Goal: Register for event/course

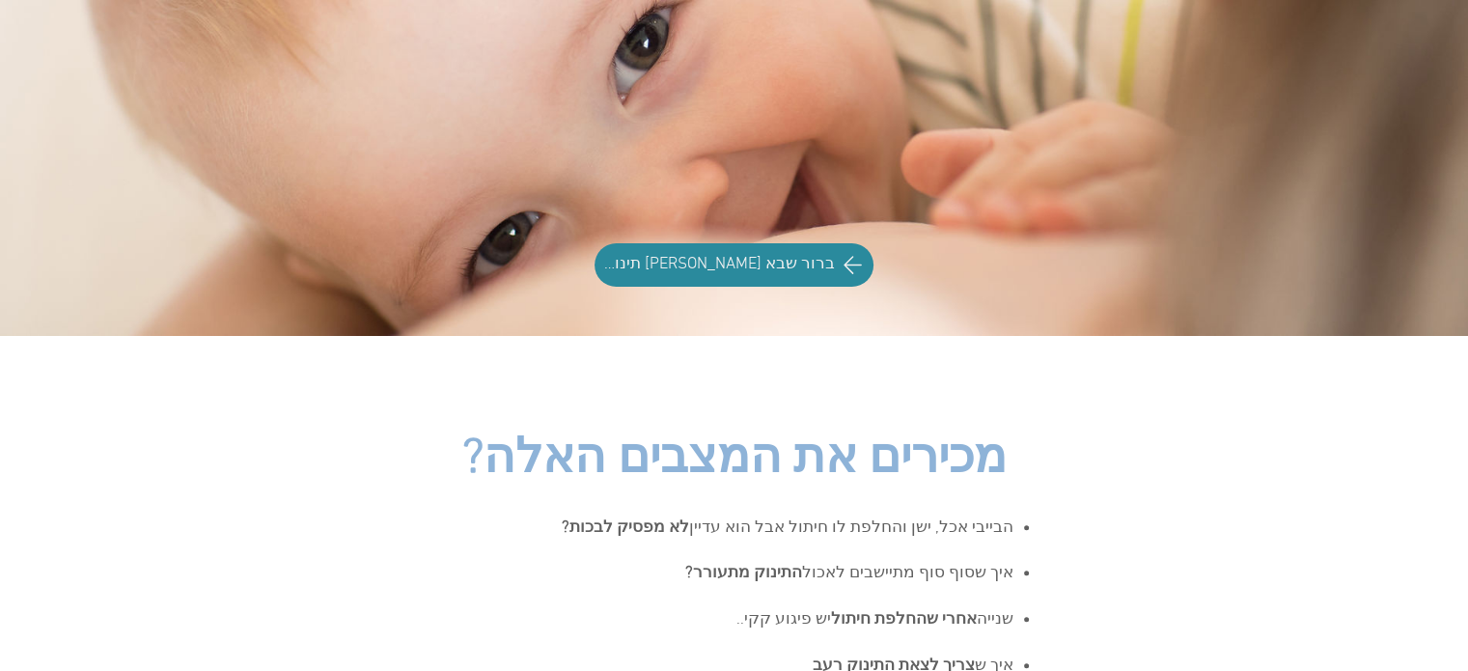
scroll to position [193, 0]
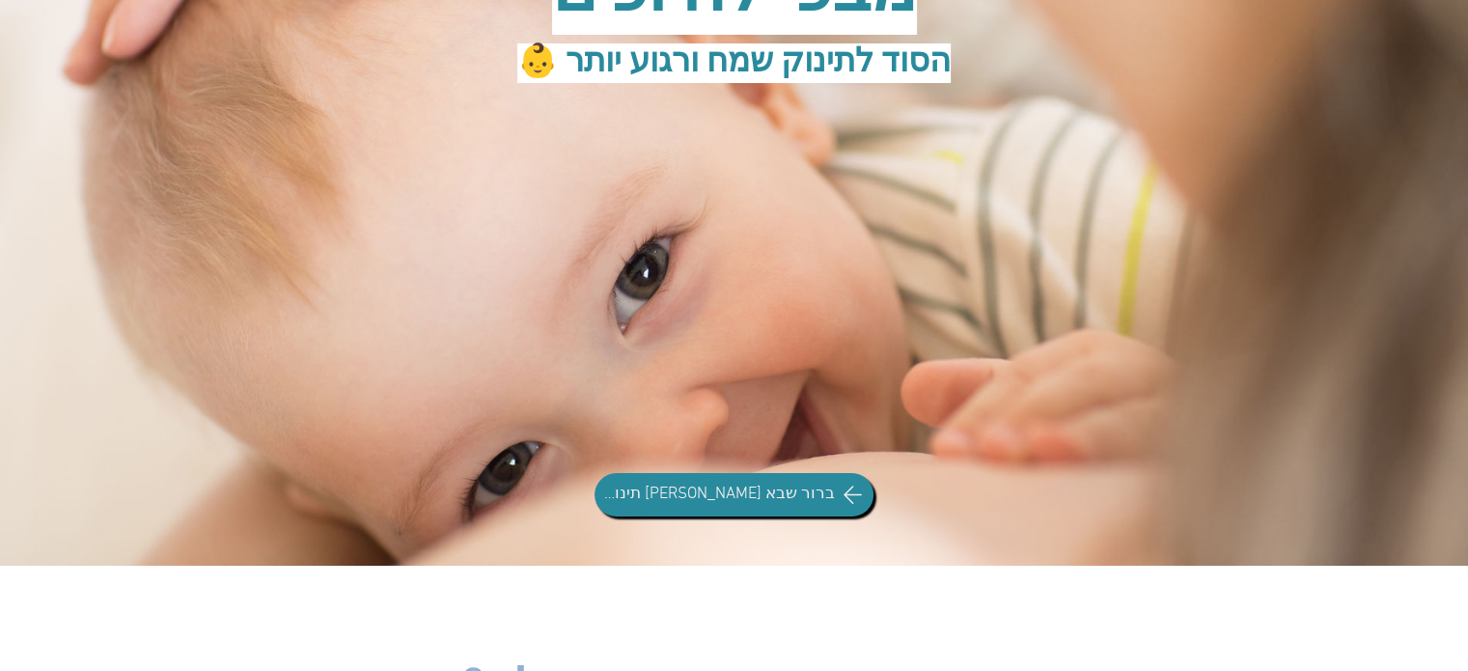
click at [698, 501] on span "ברור שבא לי תינוק חייכן!" at bounding box center [716, 495] width 237 height 23
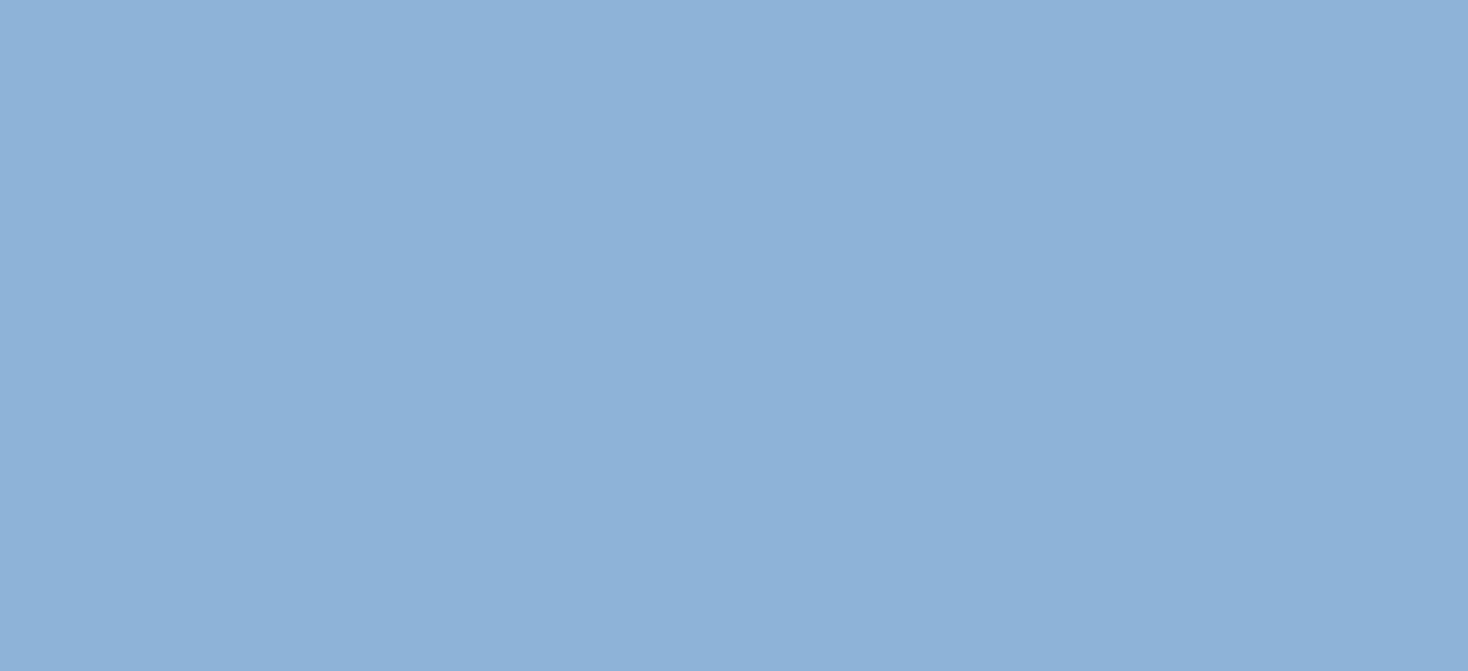
scroll to position [0, 0]
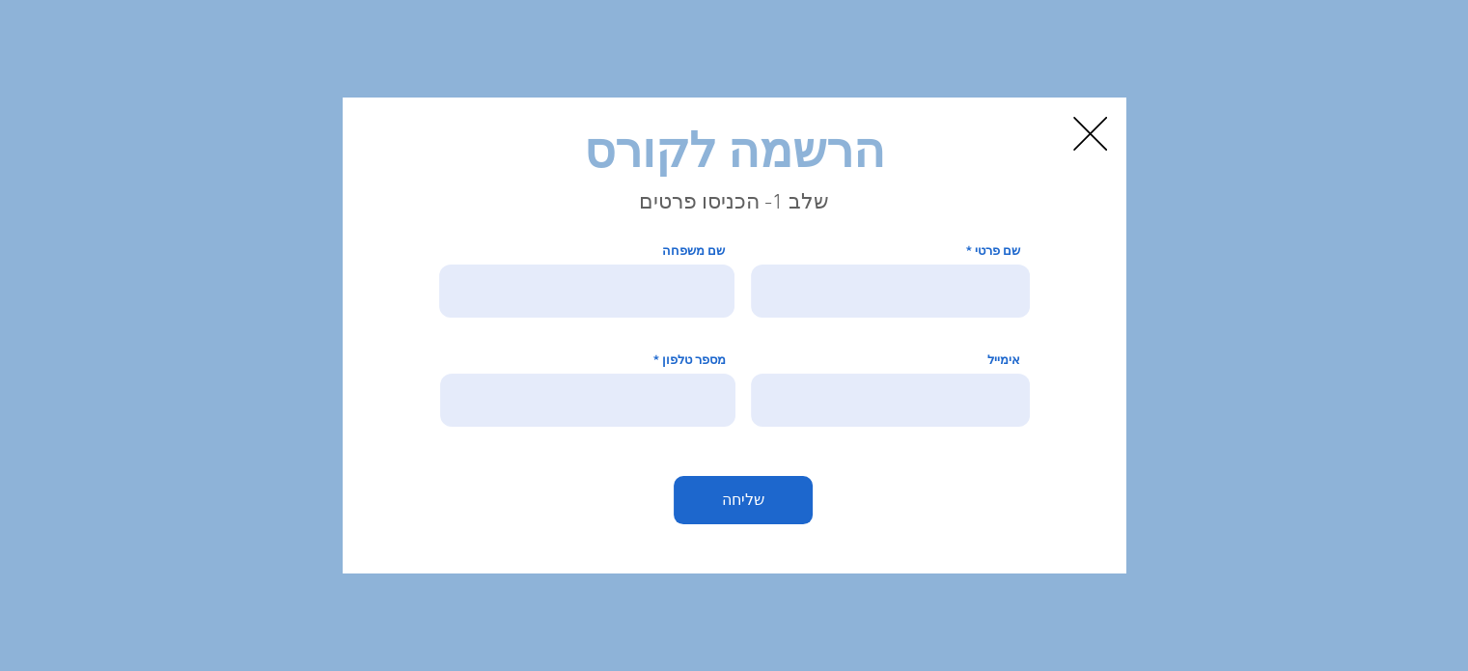
click at [936, 187] on h2 "הרשמה לקורס" at bounding box center [735, 156] width 618 height 68
click at [941, 285] on input "שם פרטי" at bounding box center [890, 291] width 279 height 53
type input "K"
type input "לוטם"
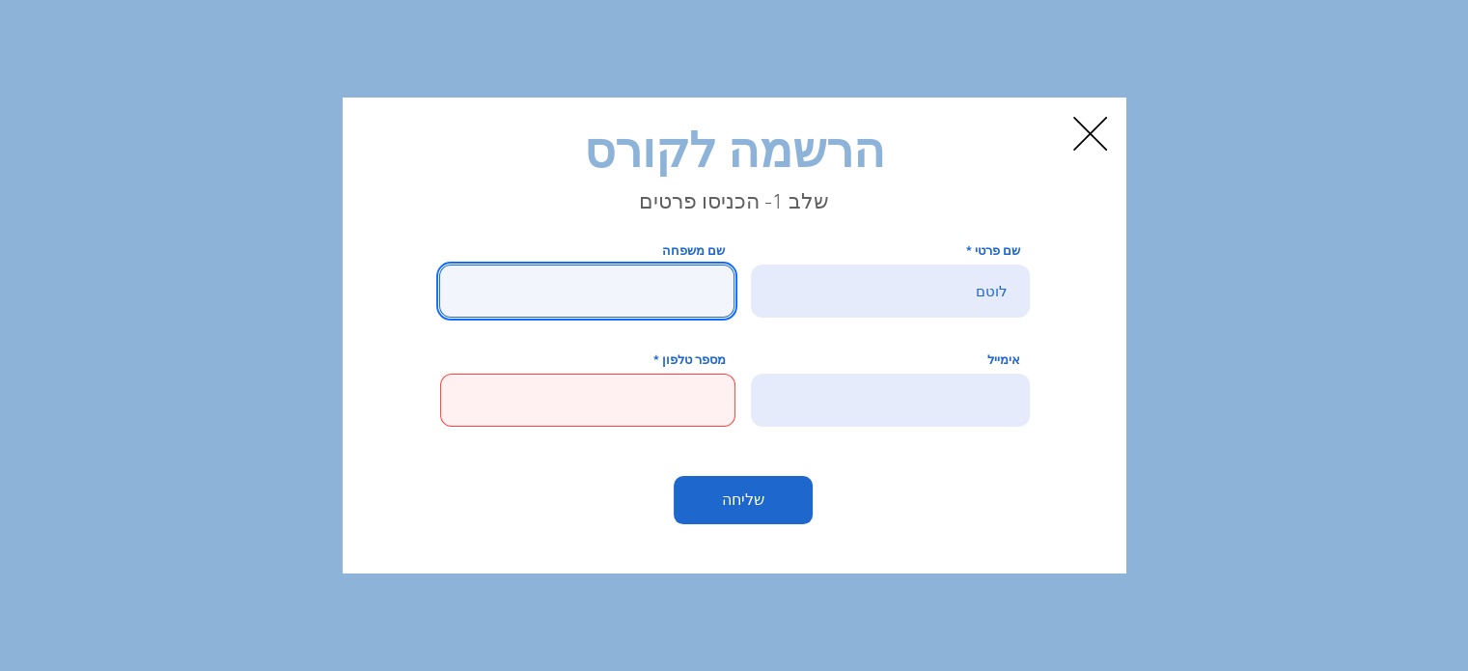
click at [668, 293] on input "שם משפחה" at bounding box center [586, 291] width 295 height 53
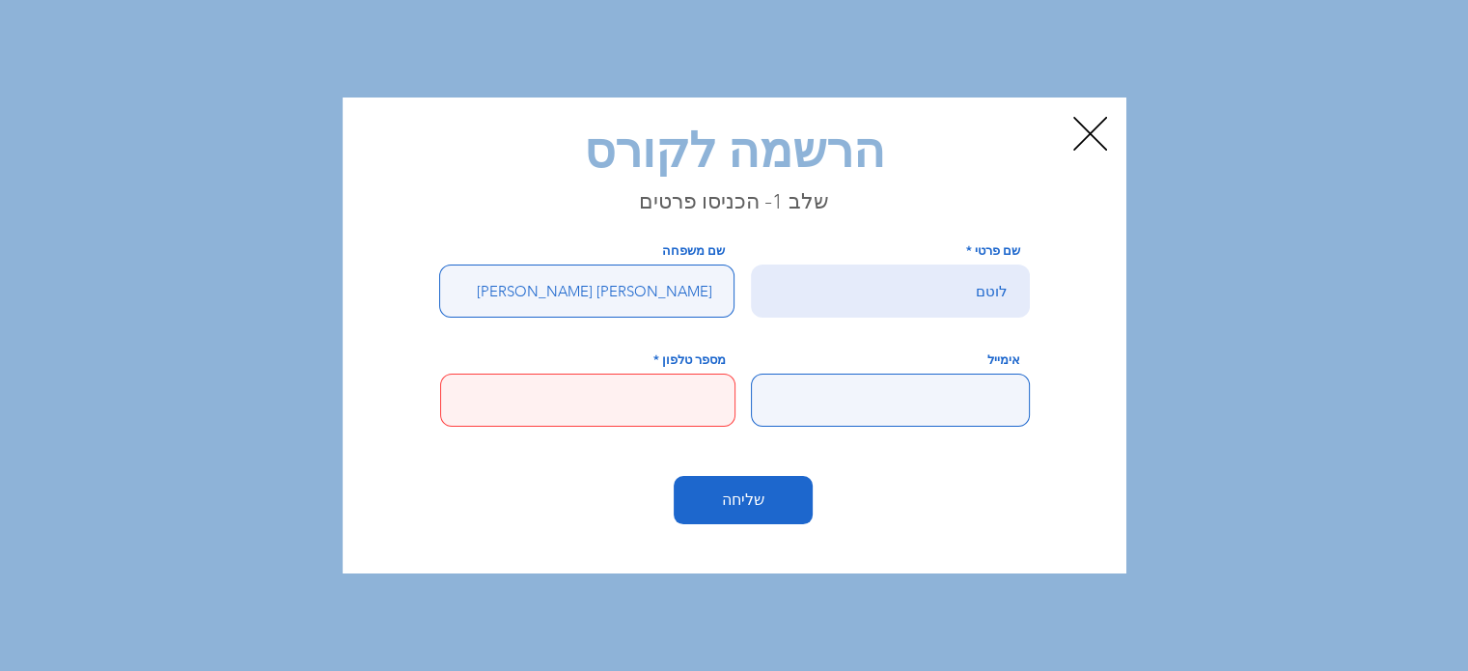
type input "גפן ויצמן"
click at [916, 408] on input "אימייל" at bounding box center [890, 400] width 279 height 53
type input "י"
type input "HAREMEZ72@GMAIL.COM"
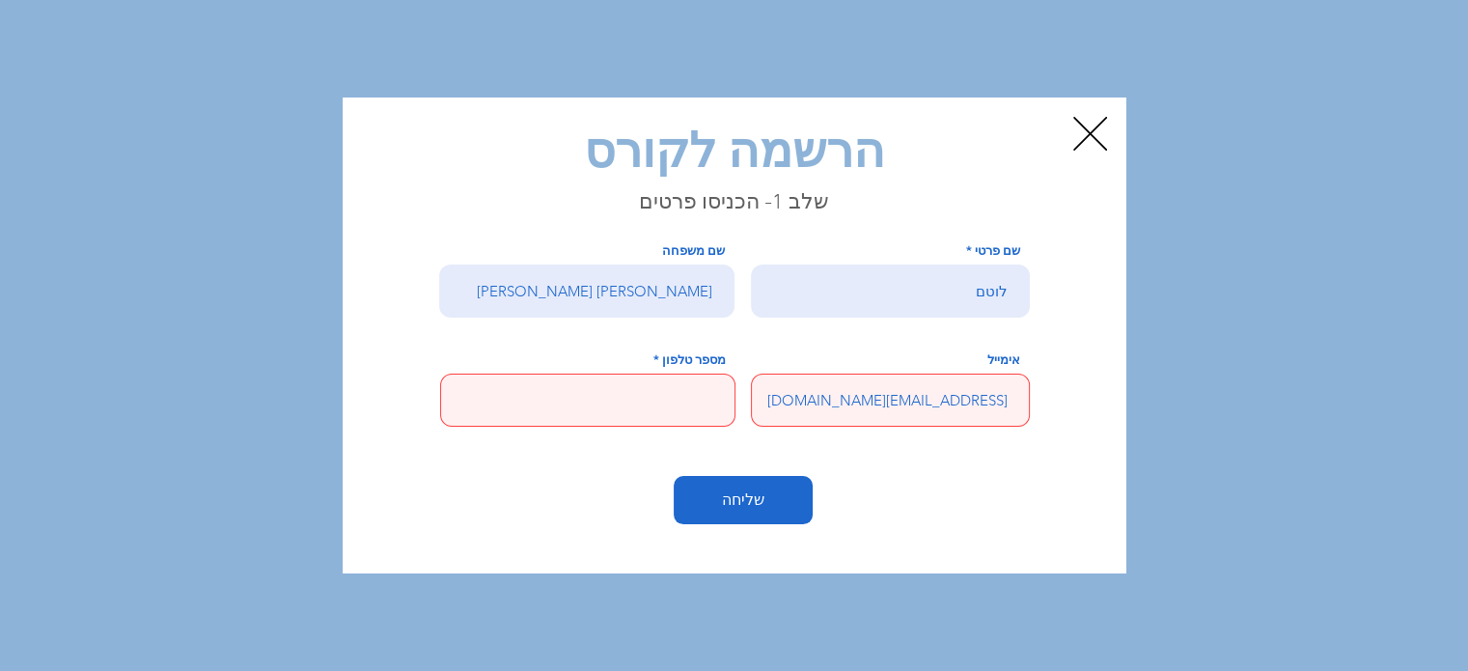
click at [655, 412] on input "מספר טלפון" at bounding box center [587, 400] width 295 height 53
click at [533, 386] on input "מספר טלפון" at bounding box center [587, 400] width 295 height 53
paste input "+972 50-651-5123"
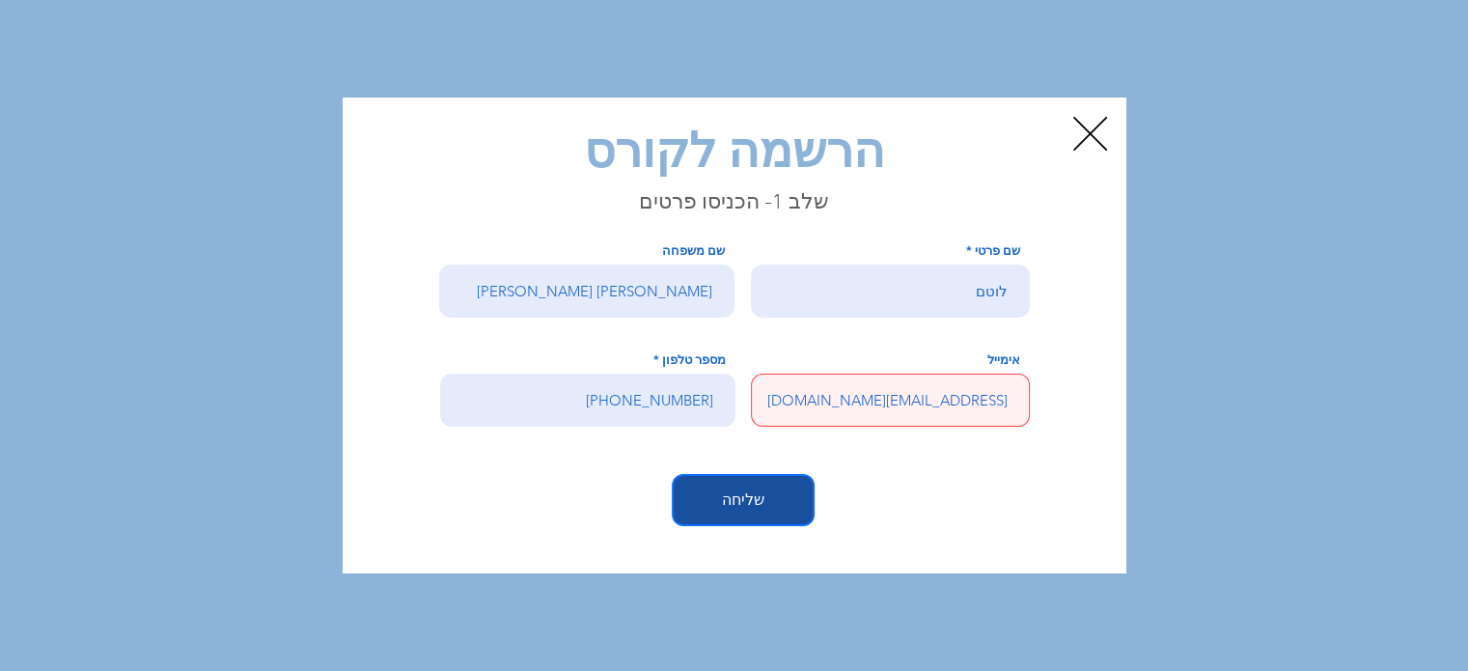
click at [736, 501] on span "שליחה" at bounding box center [743, 499] width 42 height 21
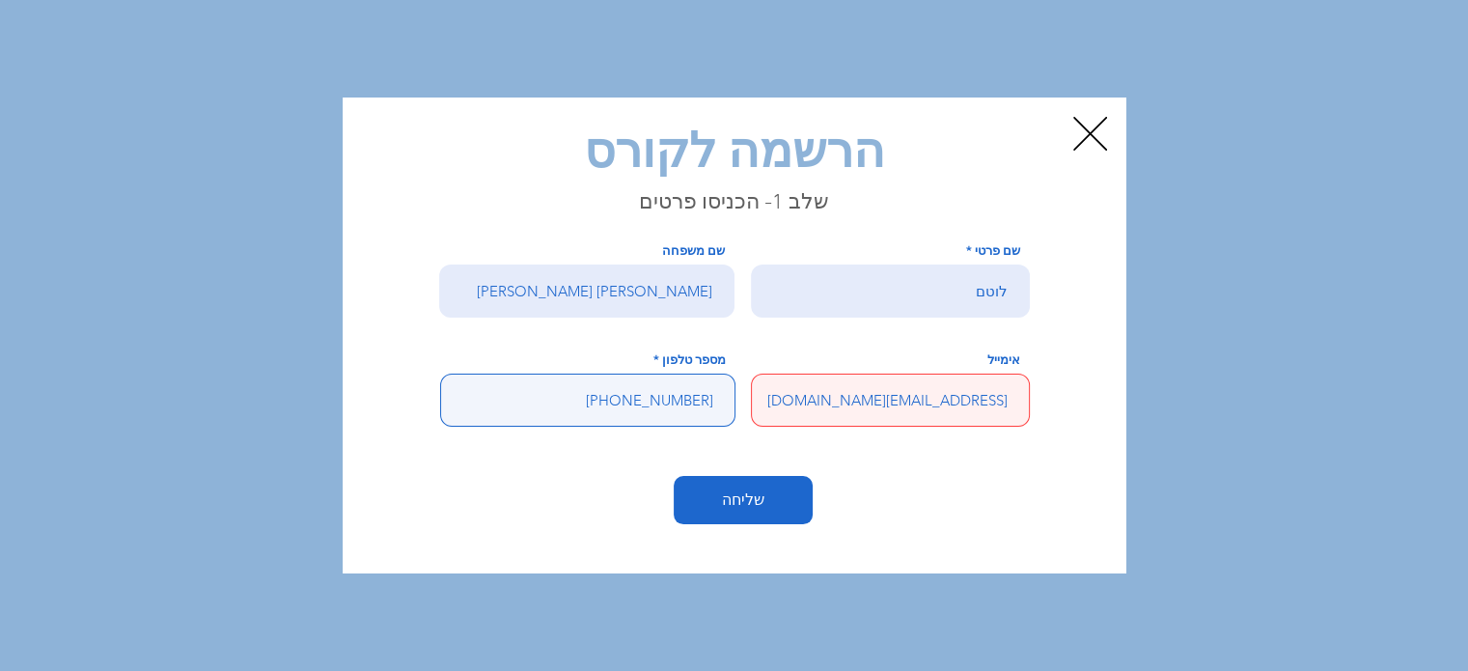
click at [652, 400] on input "+972 50-651-5123" at bounding box center [587, 400] width 295 height 53
drag, startPoint x: 680, startPoint y: 397, endPoint x: 734, endPoint y: 401, distance: 54.2
click at [734, 401] on input "+972 50-651-5123" at bounding box center [587, 400] width 295 height 53
click at [620, 405] on input "50-651-5123" at bounding box center [587, 400] width 295 height 53
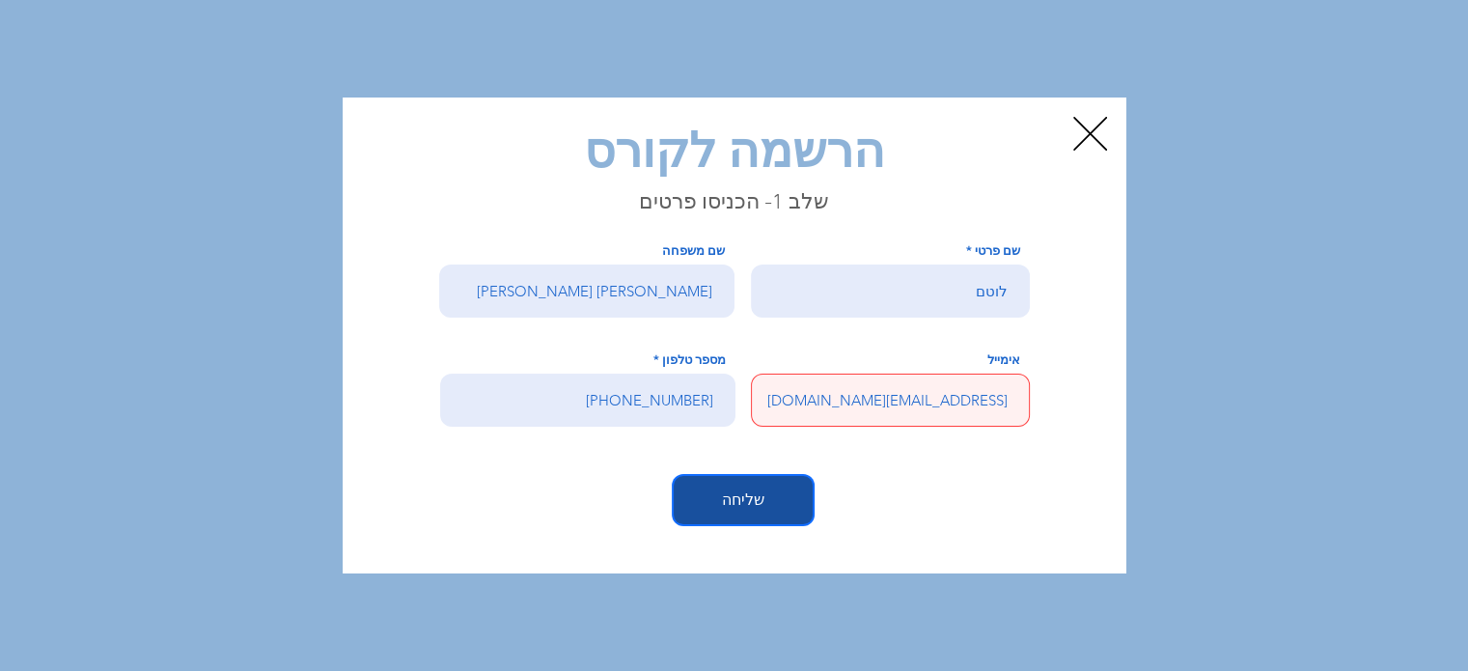
click at [741, 493] on span "שליחה" at bounding box center [743, 499] width 42 height 21
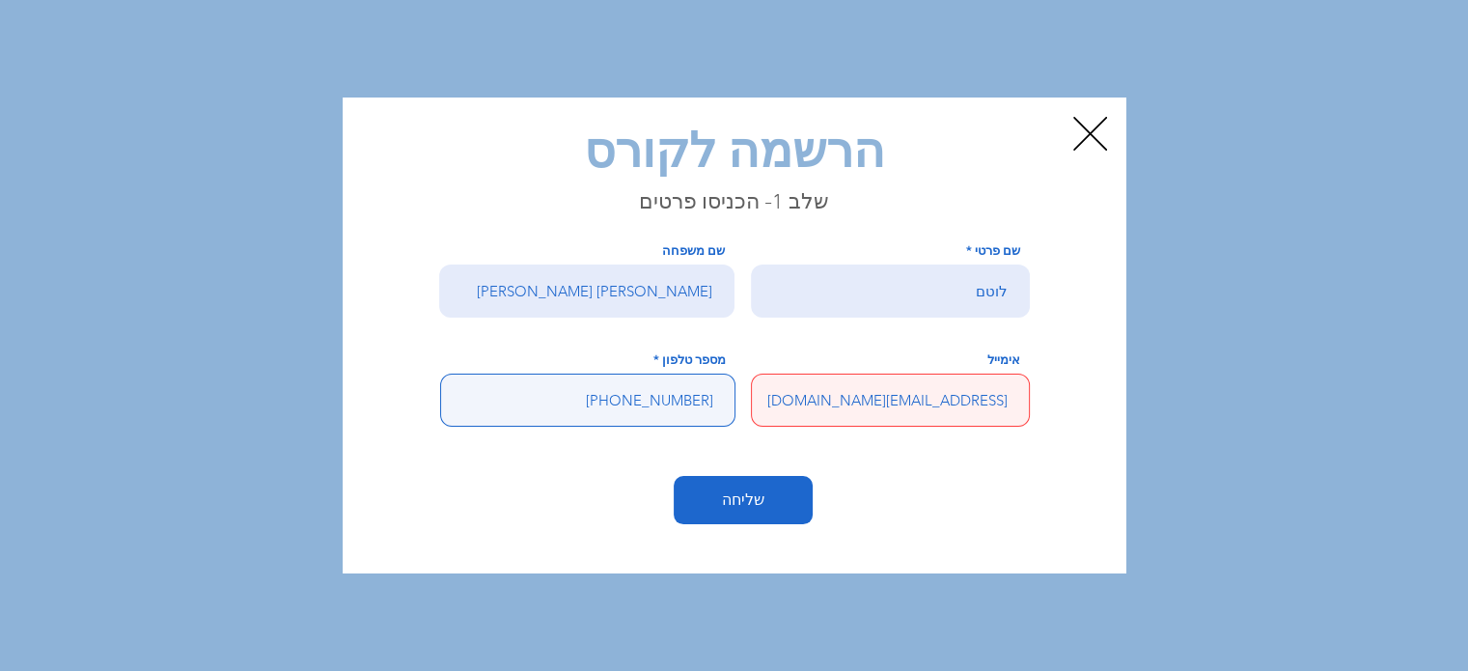
click at [653, 401] on input "50-651-5123" at bounding box center [587, 400] width 295 height 53
click at [676, 398] on input "50651-5123" at bounding box center [587, 400] width 295 height 53
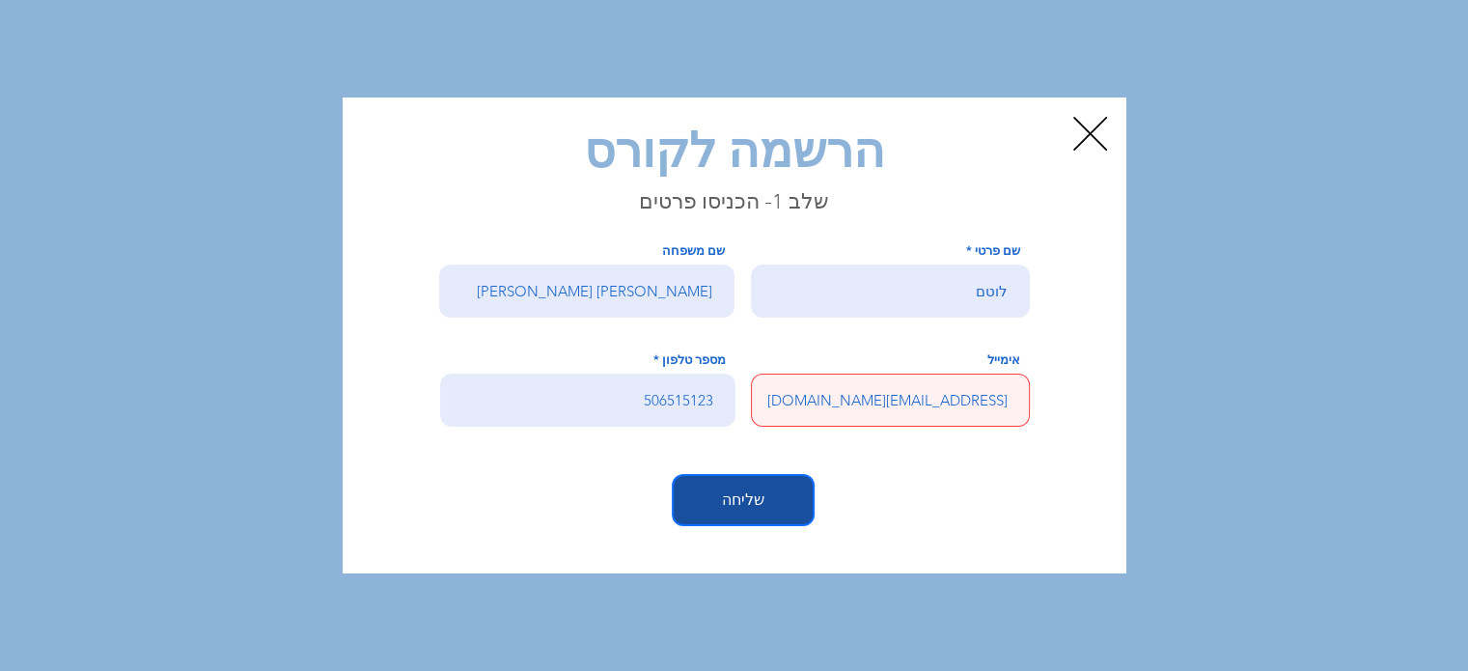
click at [715, 502] on button "שליחה" at bounding box center [743, 500] width 139 height 48
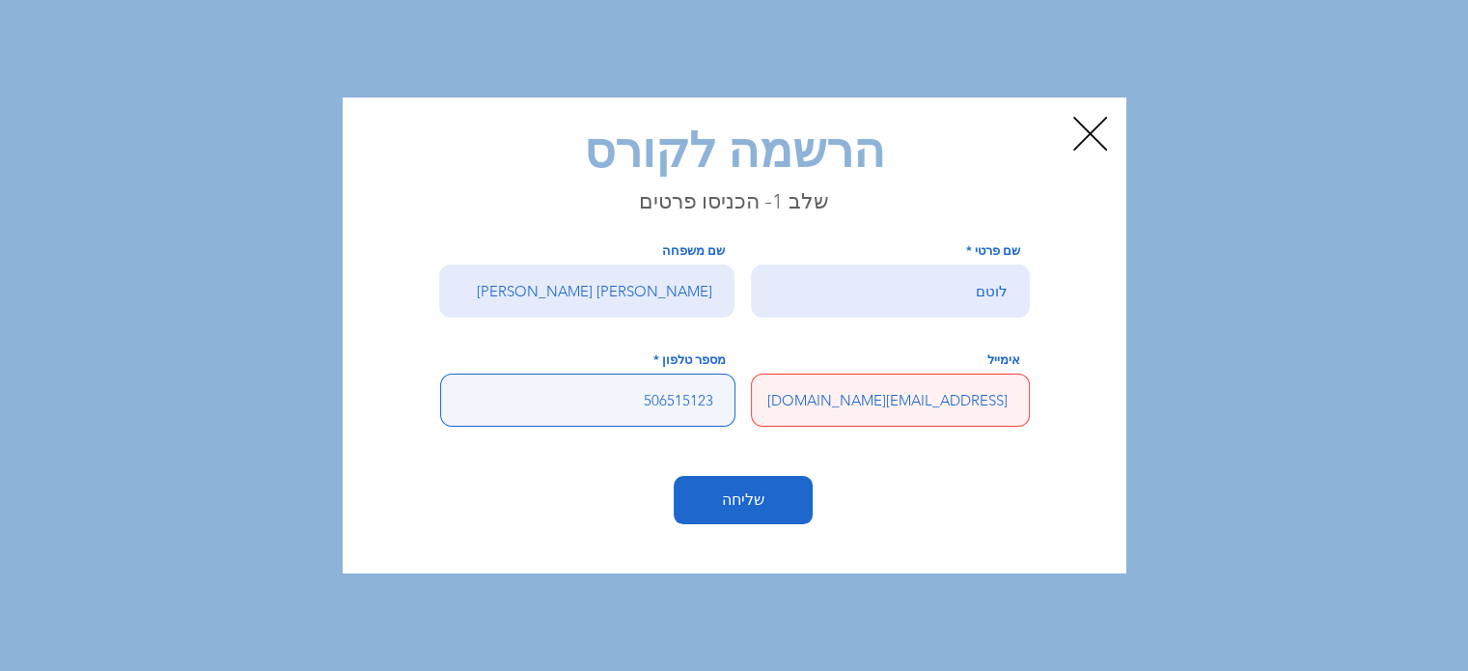
click at [646, 401] on input "506515123" at bounding box center [587, 400] width 295 height 53
type input "0506515123"
click at [674, 476] on button "שליחה" at bounding box center [743, 500] width 139 height 48
click at [618, 391] on input "0506515123" at bounding box center [587, 400] width 295 height 53
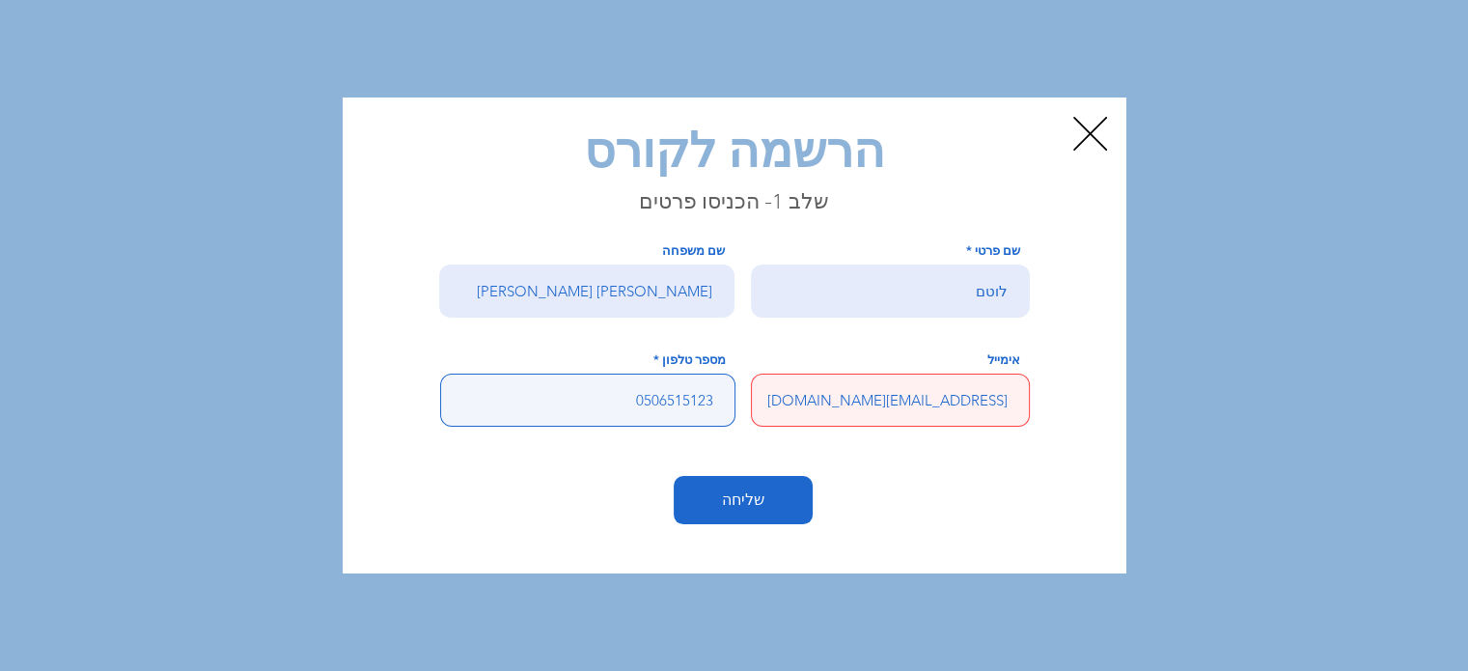
click at [674, 476] on button "שליחה" at bounding box center [743, 500] width 139 height 48
click at [608, 402] on input "0506515123" at bounding box center [587, 400] width 295 height 53
click at [674, 476] on button "שליחה" at bounding box center [743, 500] width 139 height 48
click at [608, 402] on input "0506515123" at bounding box center [587, 400] width 295 height 53
click at [674, 476] on button "שליחה" at bounding box center [743, 500] width 139 height 48
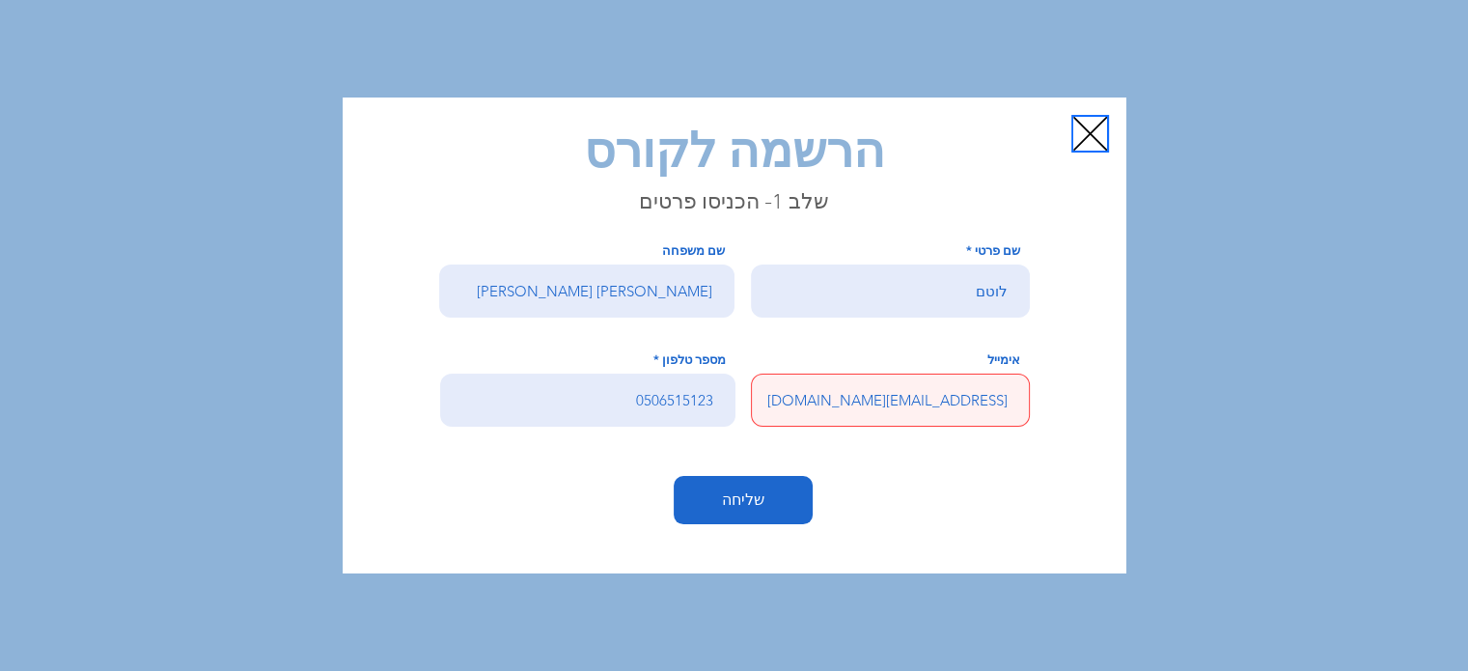
click at [1083, 142] on icon "Back to site" at bounding box center [1091, 134] width 34 height 34
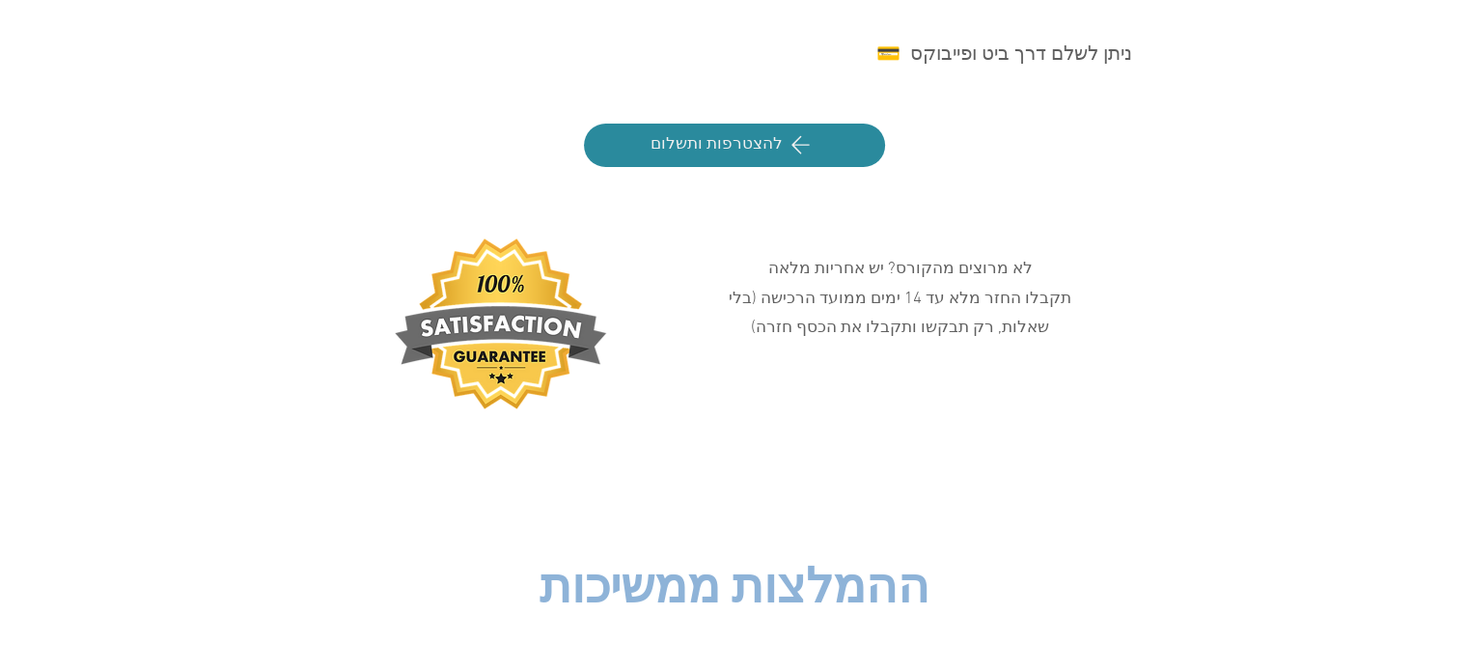
scroll to position [11448, 0]
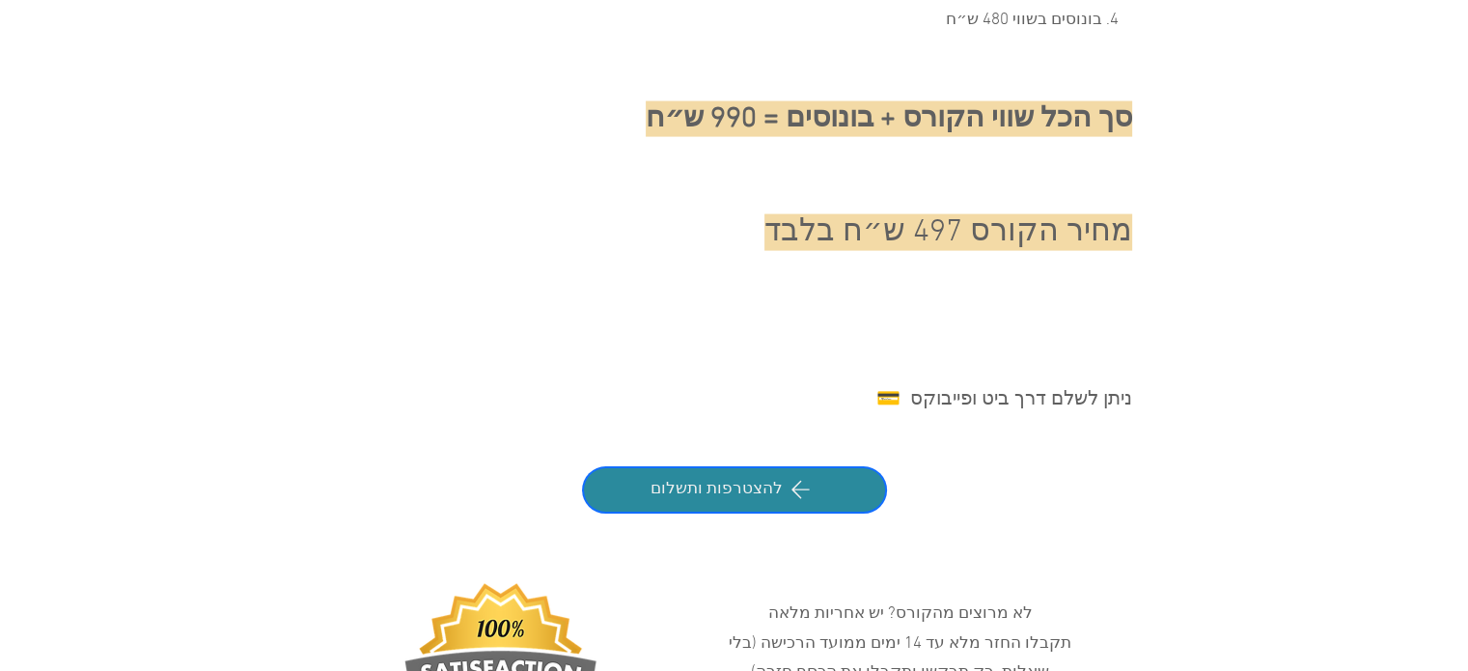
click at [743, 479] on span "להצטרפות ותשלום" at bounding box center [717, 490] width 132 height 23
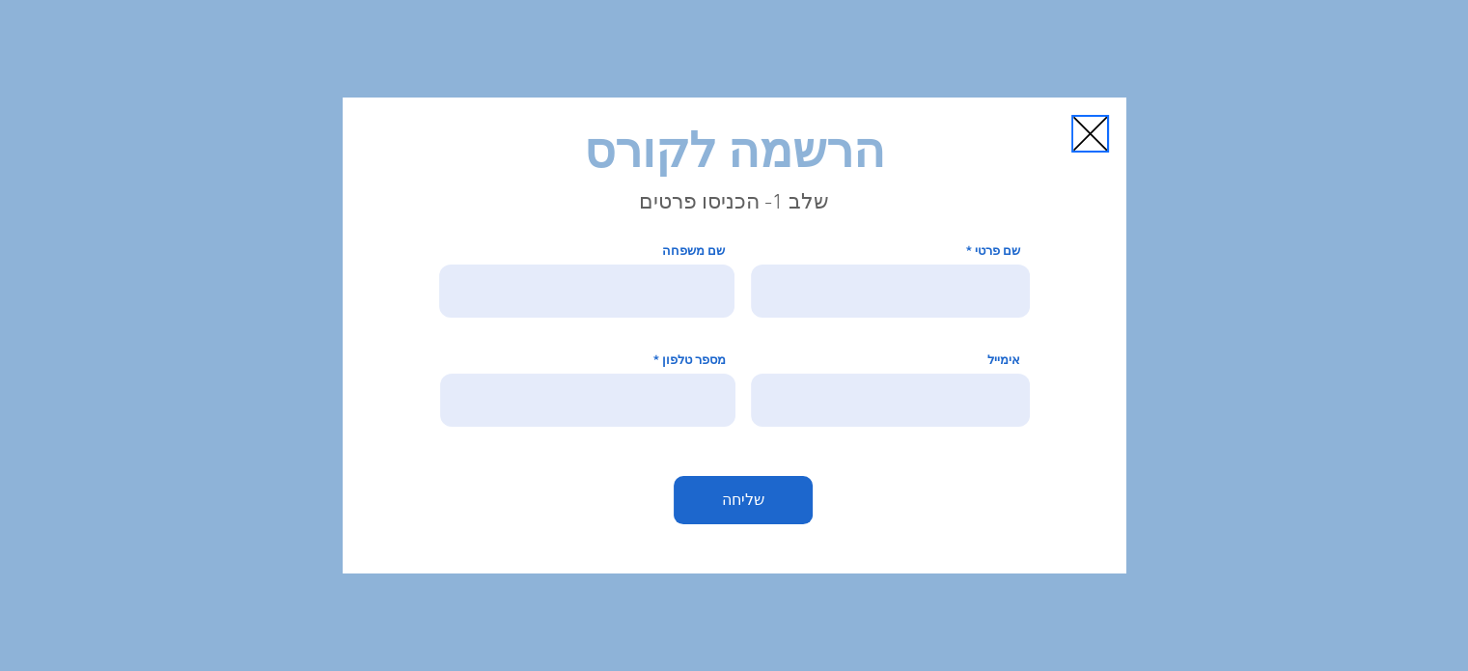
click at [1093, 132] on icon "Back to site" at bounding box center [1091, 134] width 34 height 34
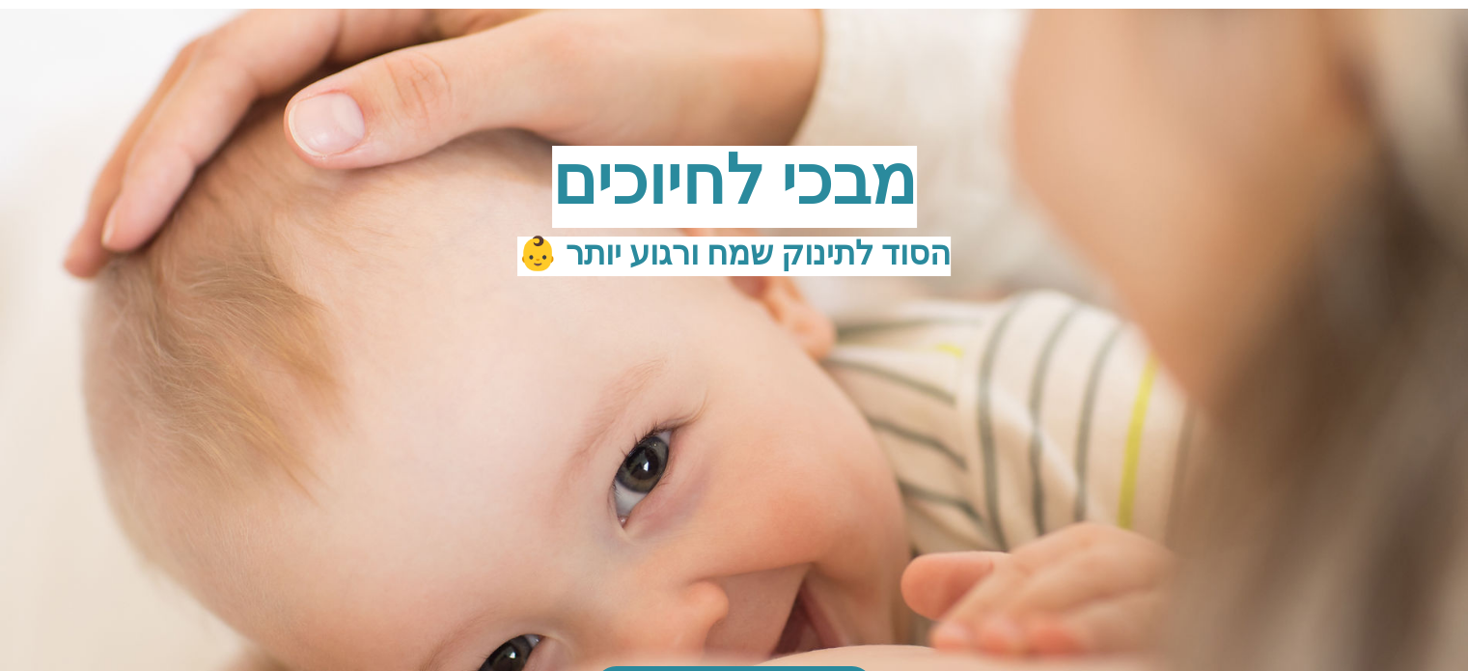
scroll to position [11448, 0]
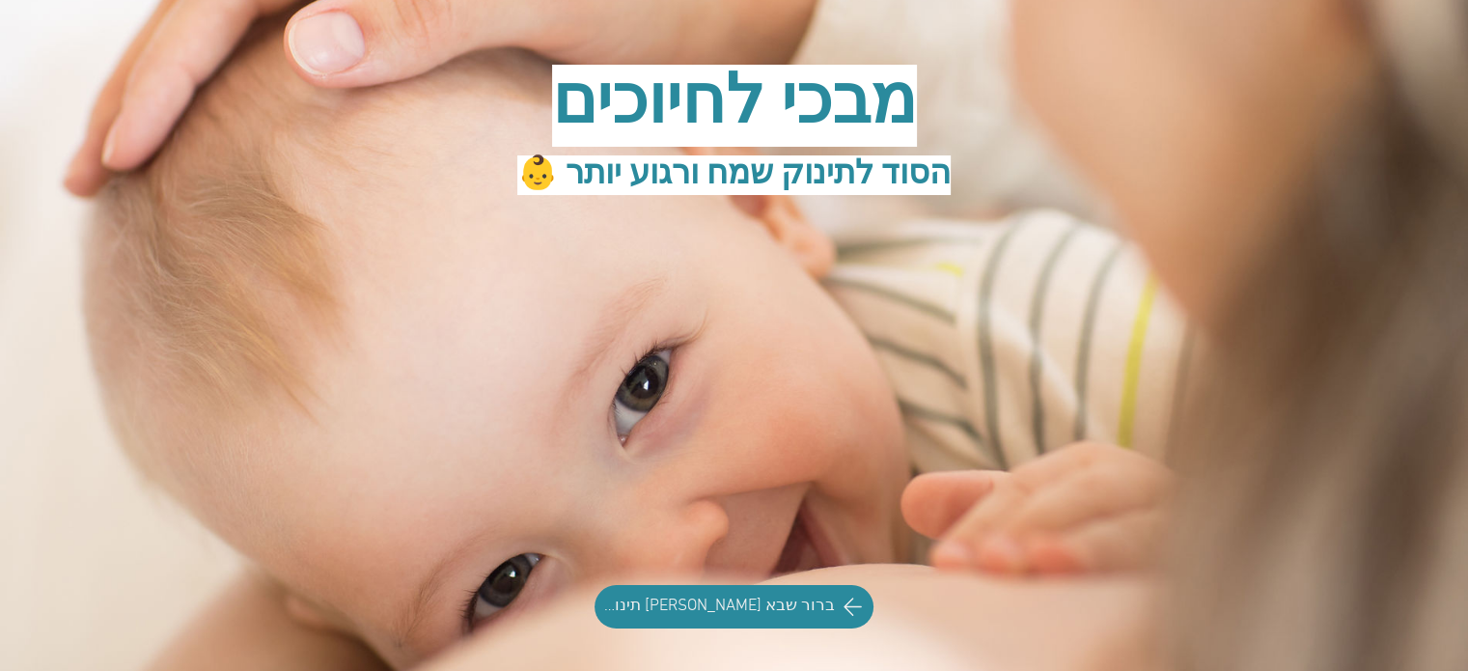
scroll to position [193, 0]
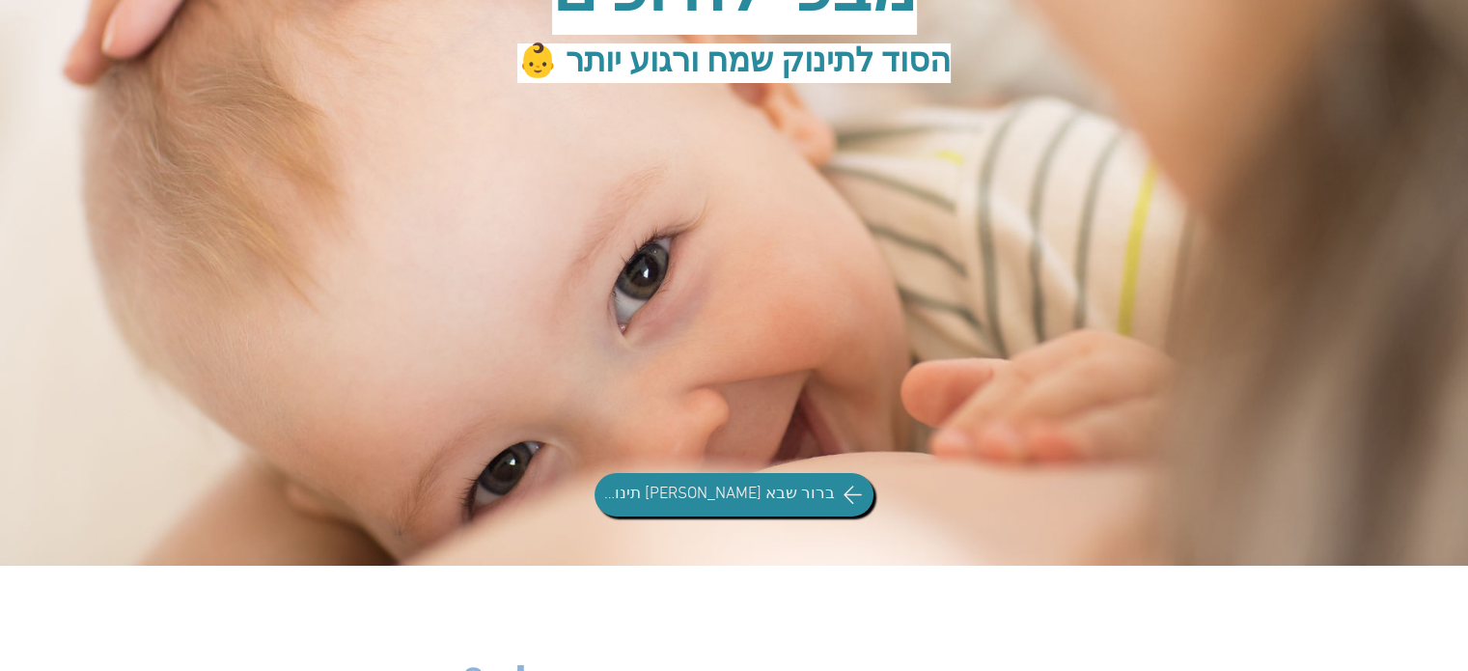
click at [755, 501] on span "ברור שבא [PERSON_NAME] תינוק חייכן!" at bounding box center [716, 495] width 237 height 23
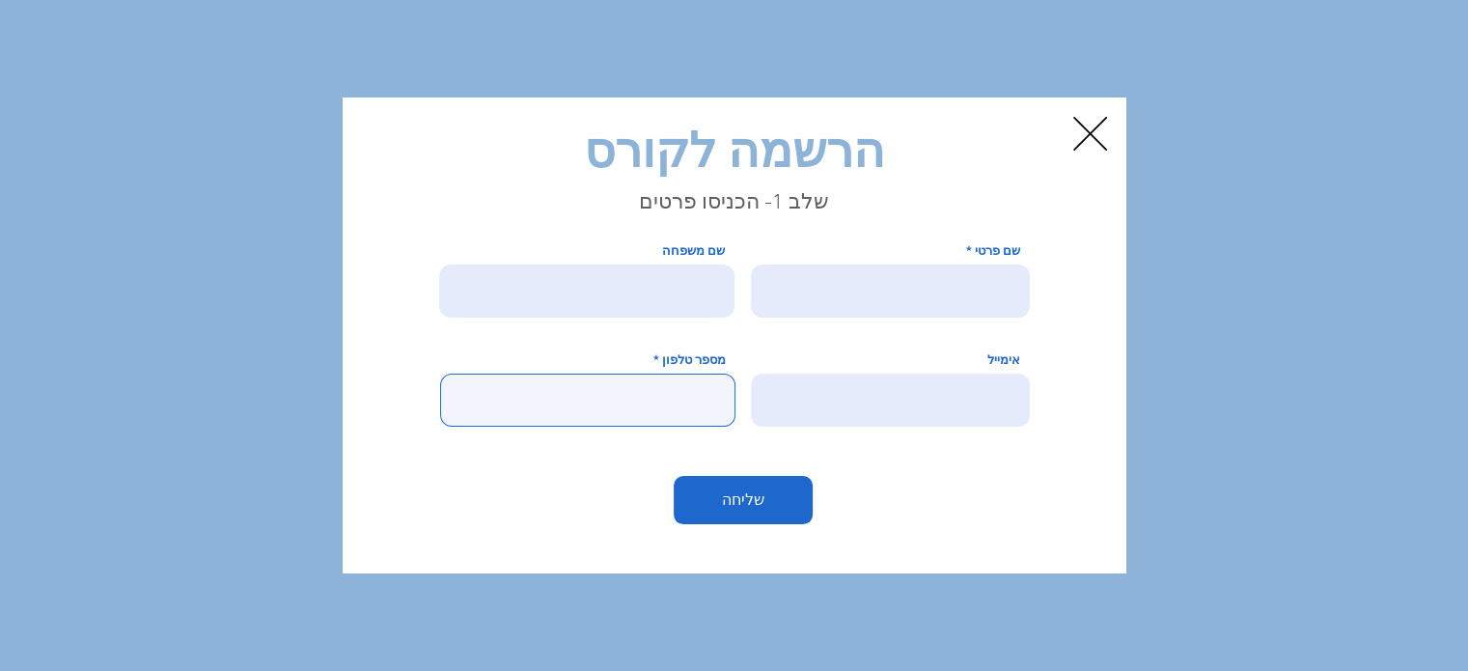
click at [626, 397] on input "מספר טלפון" at bounding box center [587, 400] width 295 height 53
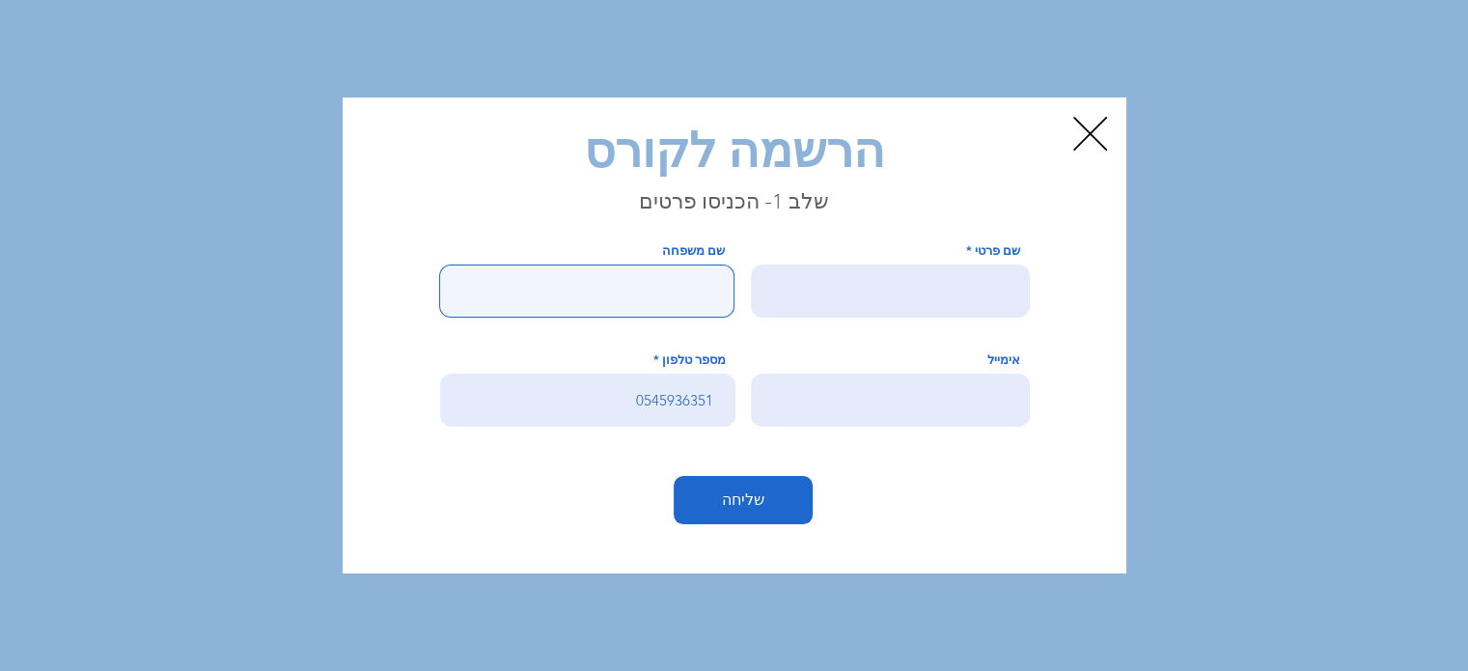
click at [634, 283] on input "שם משפחה" at bounding box center [586, 291] width 295 height 53
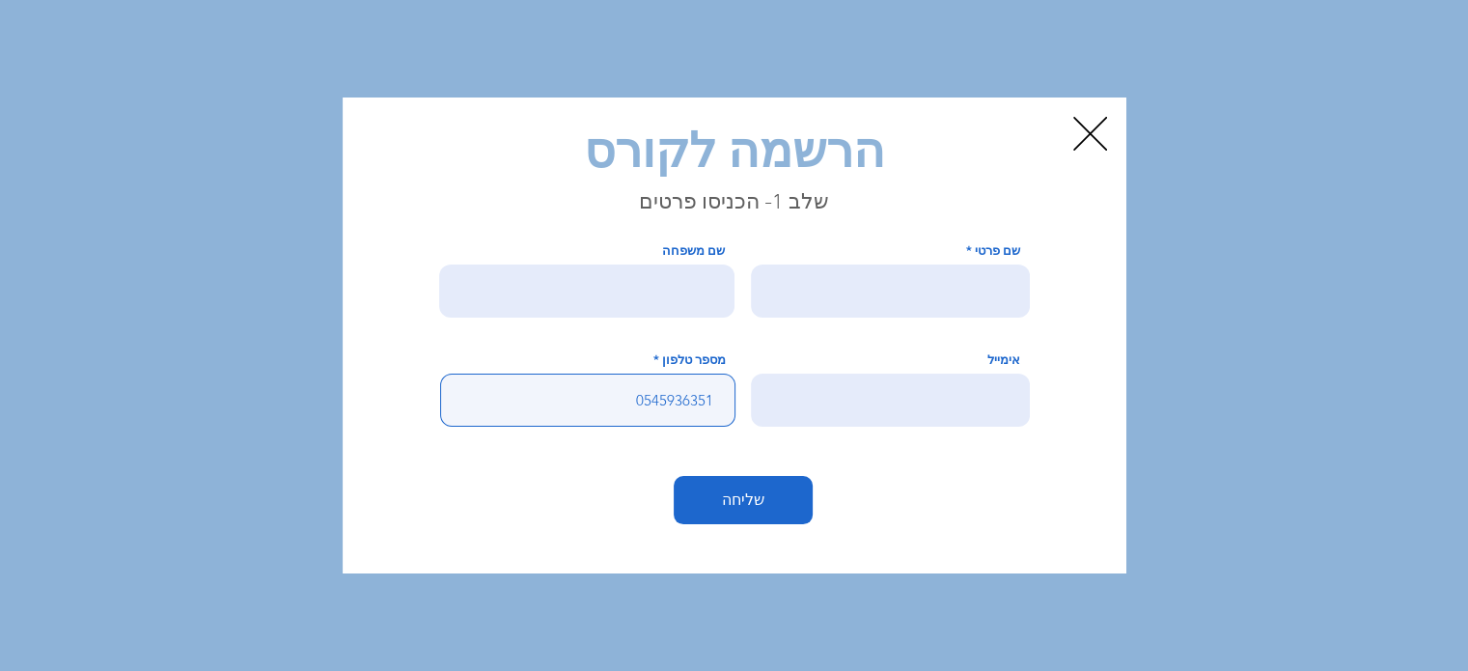
click at [645, 416] on input "0545936351" at bounding box center [587, 400] width 295 height 53
click at [608, 400] on input "0545936351" at bounding box center [587, 400] width 295 height 53
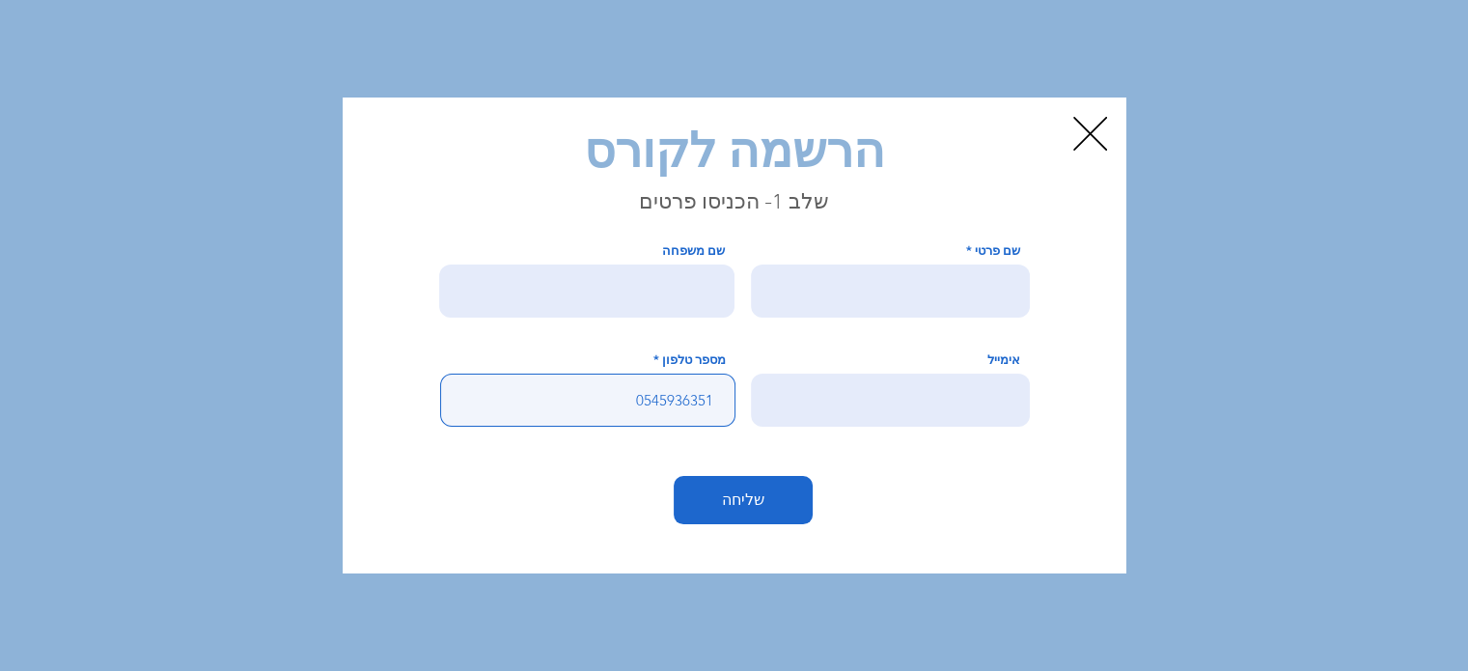
click at [608, 400] on input "0545936351" at bounding box center [587, 400] width 295 height 53
type input "0506515123"
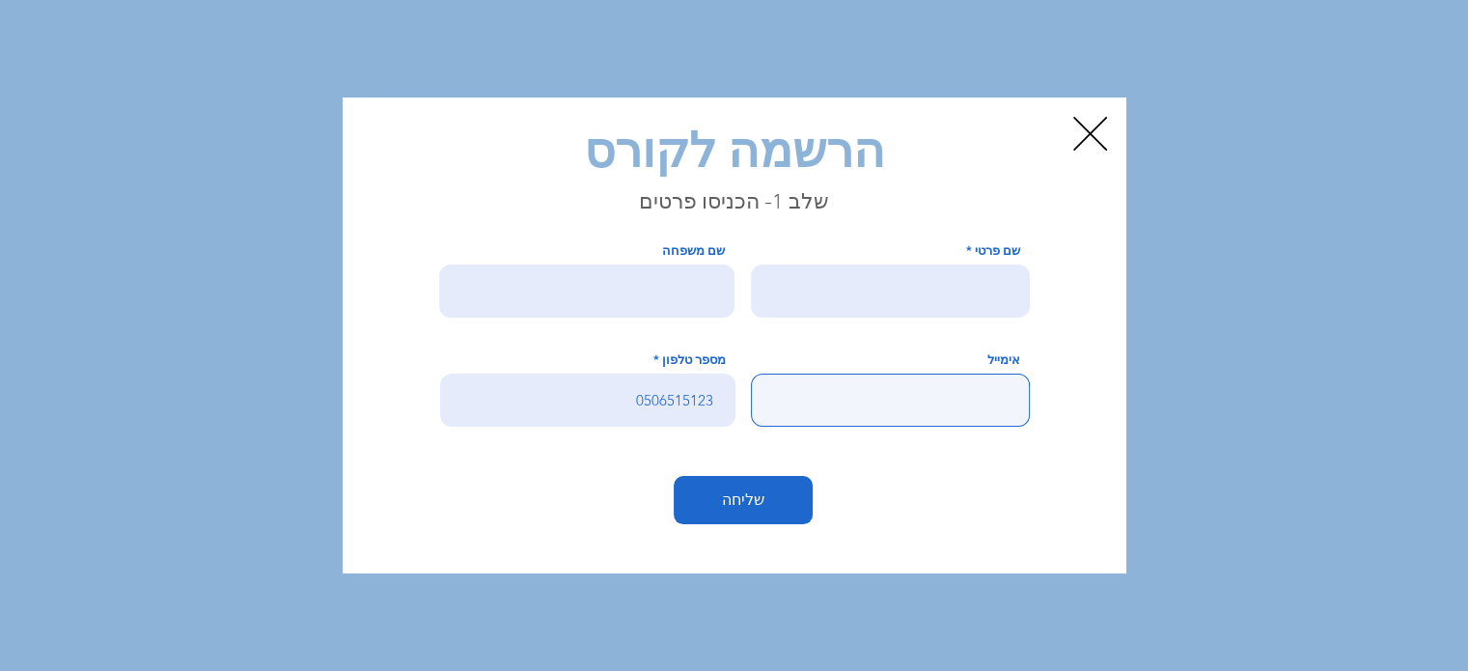
click at [867, 393] on input "אימייל" at bounding box center [890, 400] width 279 height 53
type input "י"
type input "HAREMEZ72@GMAIL.COM"
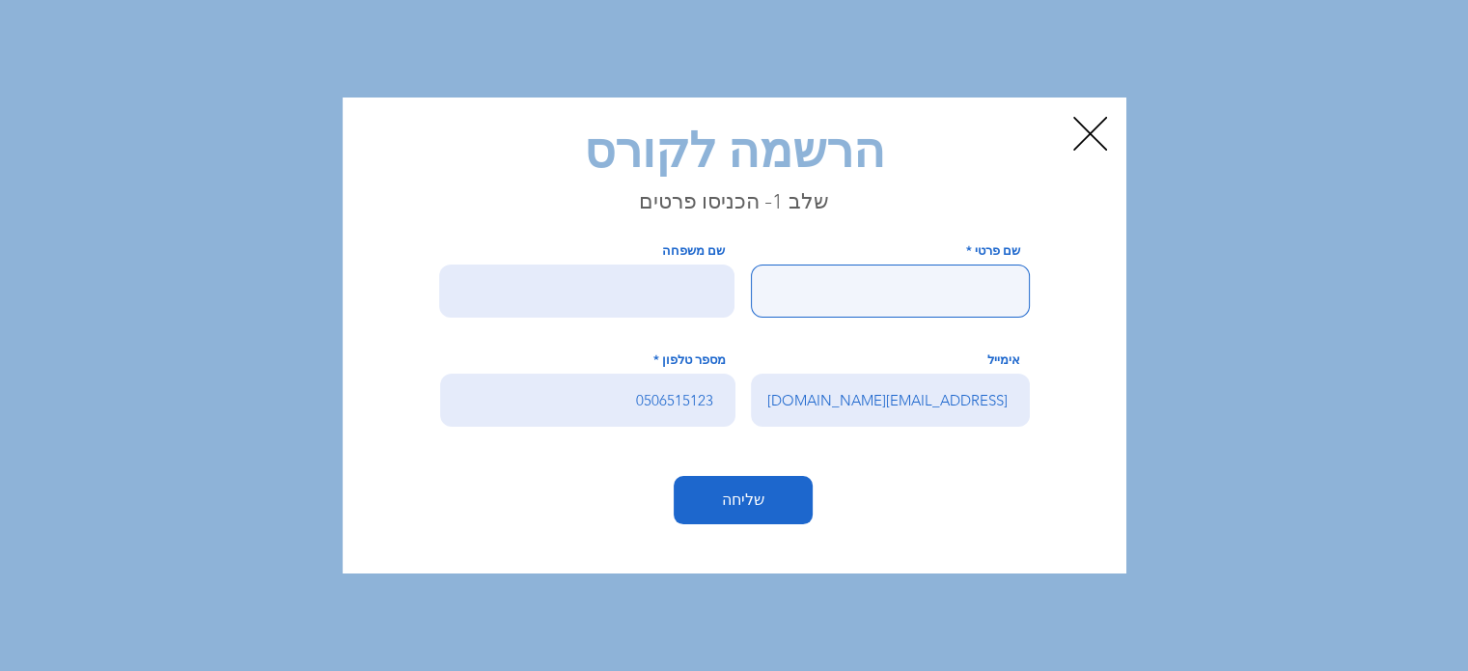
click at [861, 294] on input "שם פרטי" at bounding box center [890, 291] width 279 height 53
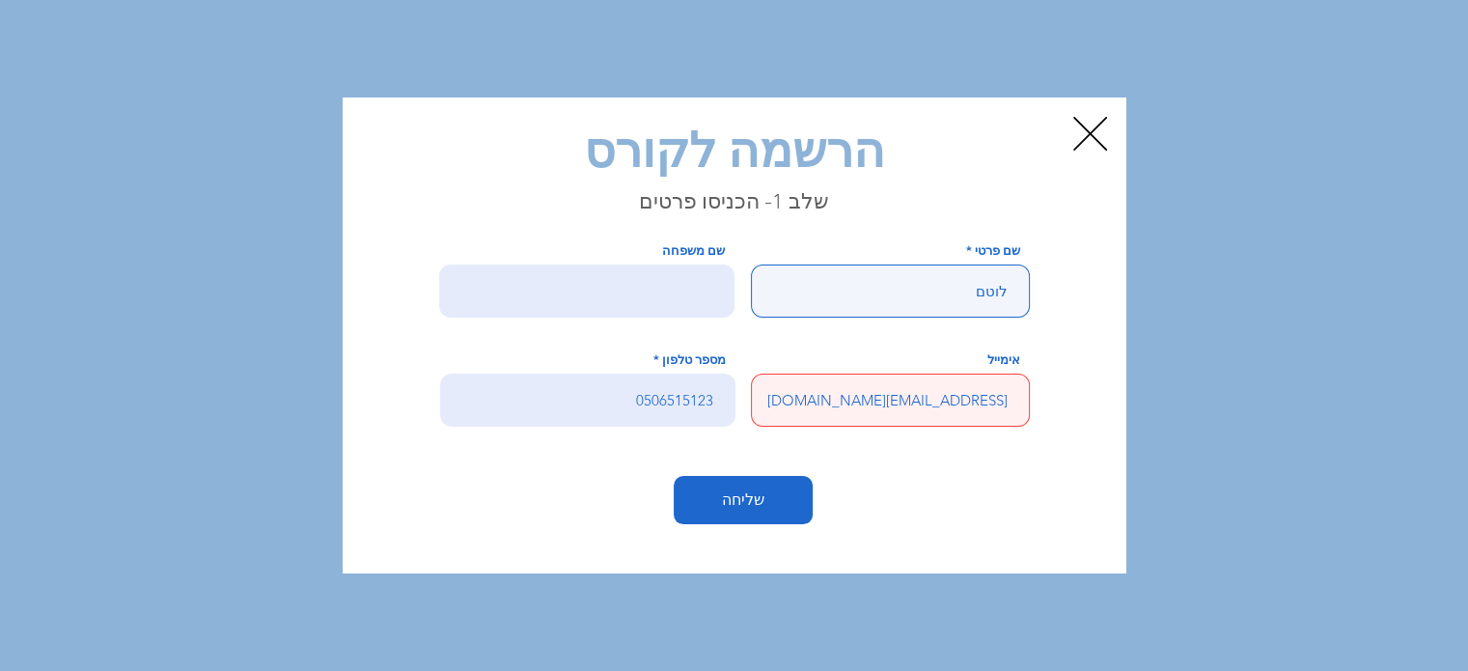
type input "לוטם"
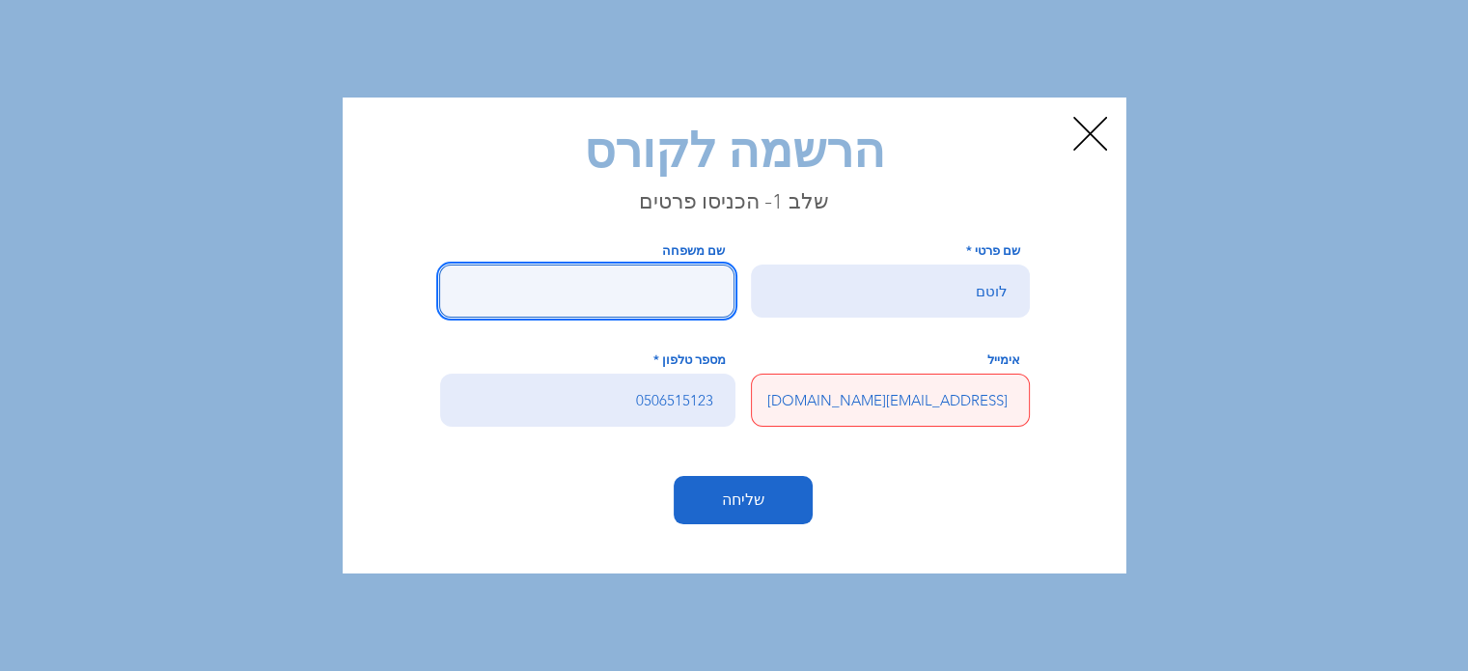
click at [629, 298] on input "שם משפחה" at bounding box center [586, 291] width 295 height 53
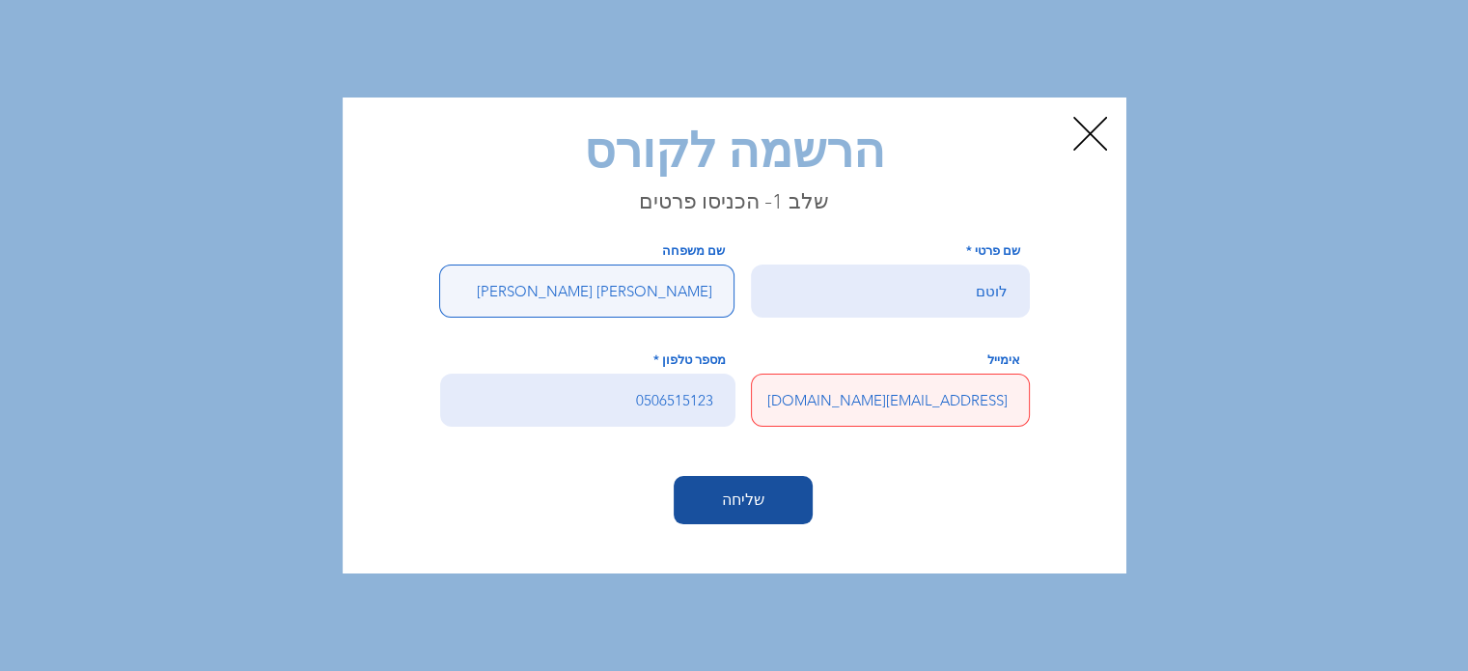
type input "גפן ויצמן"
click at [765, 500] on button "שליחה" at bounding box center [743, 500] width 139 height 48
